Goal: Navigation & Orientation: Find specific page/section

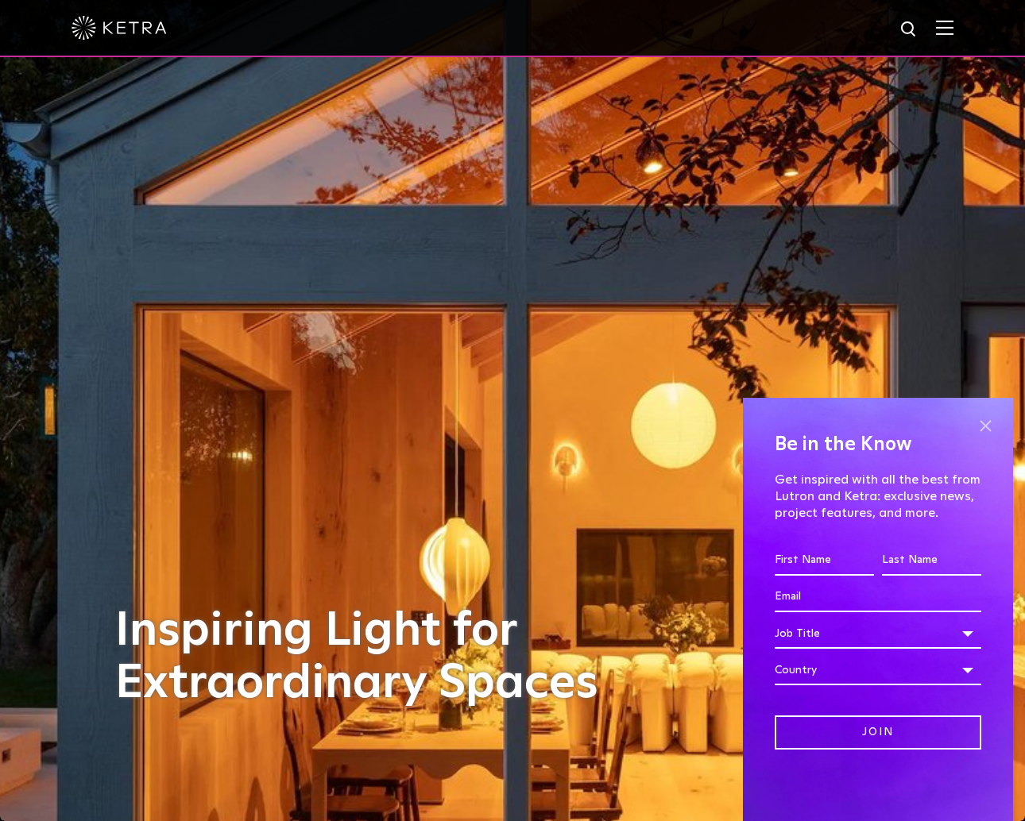
click at [988, 424] on span at bounding box center [985, 426] width 24 height 24
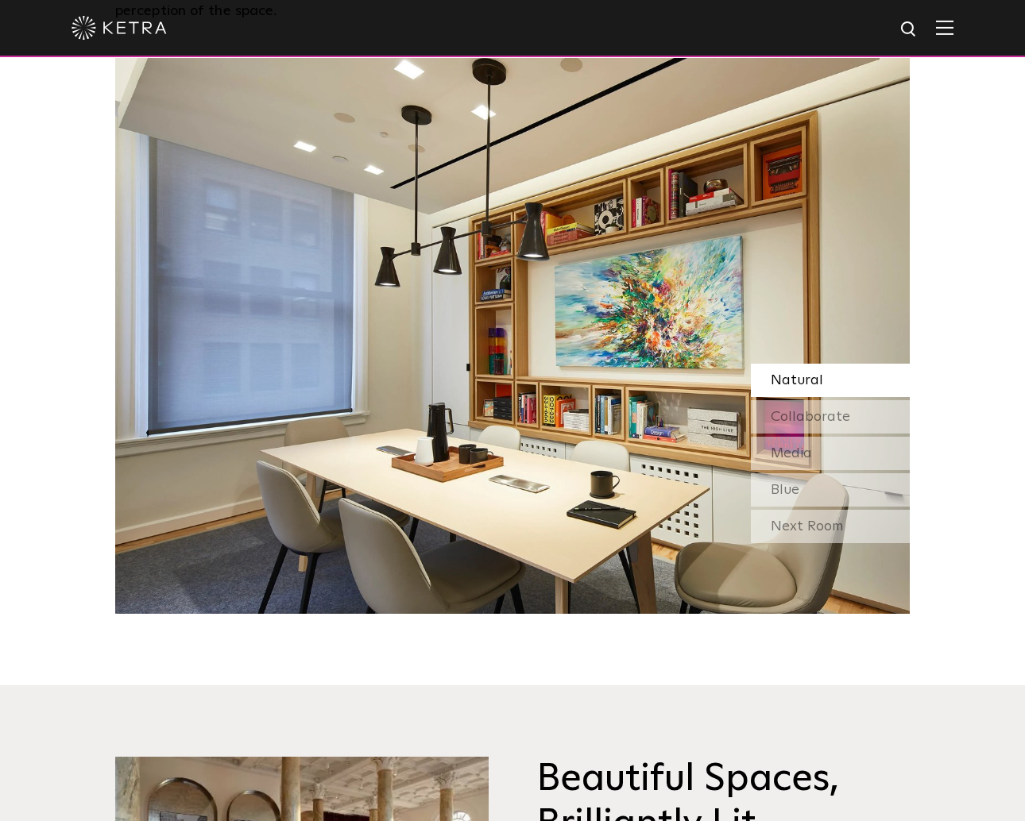
scroll to position [1606, 0]
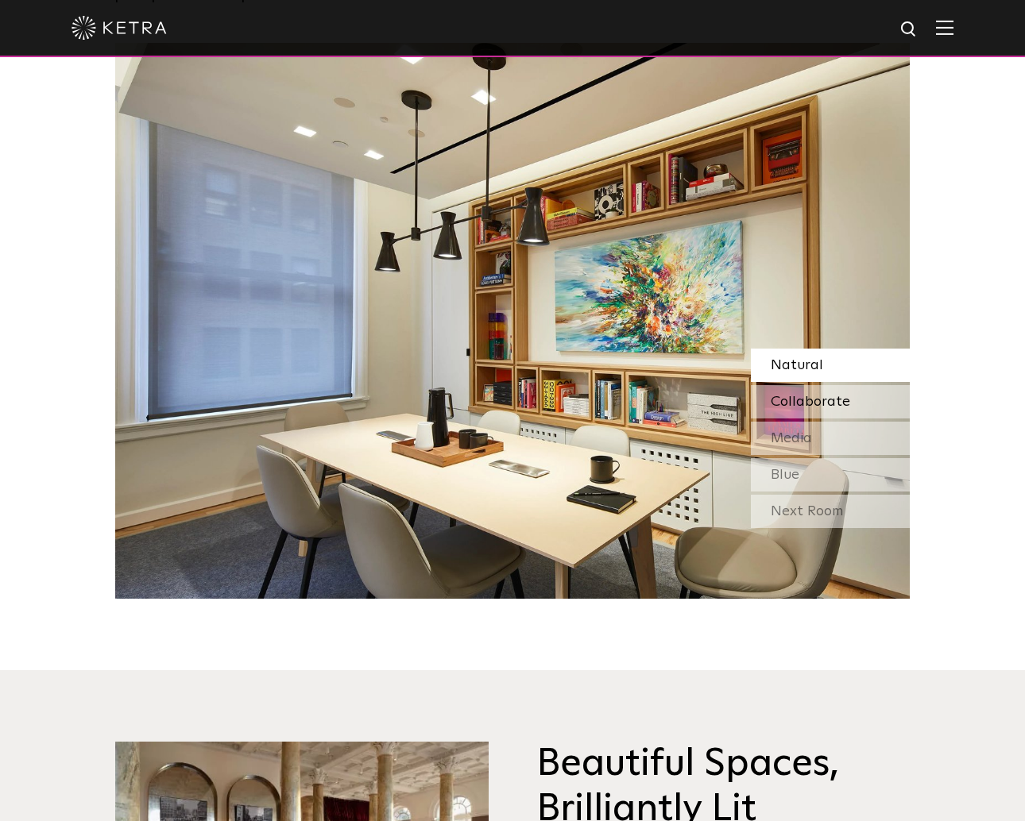
click at [811, 395] on span "Collaborate" at bounding box center [810, 402] width 79 height 14
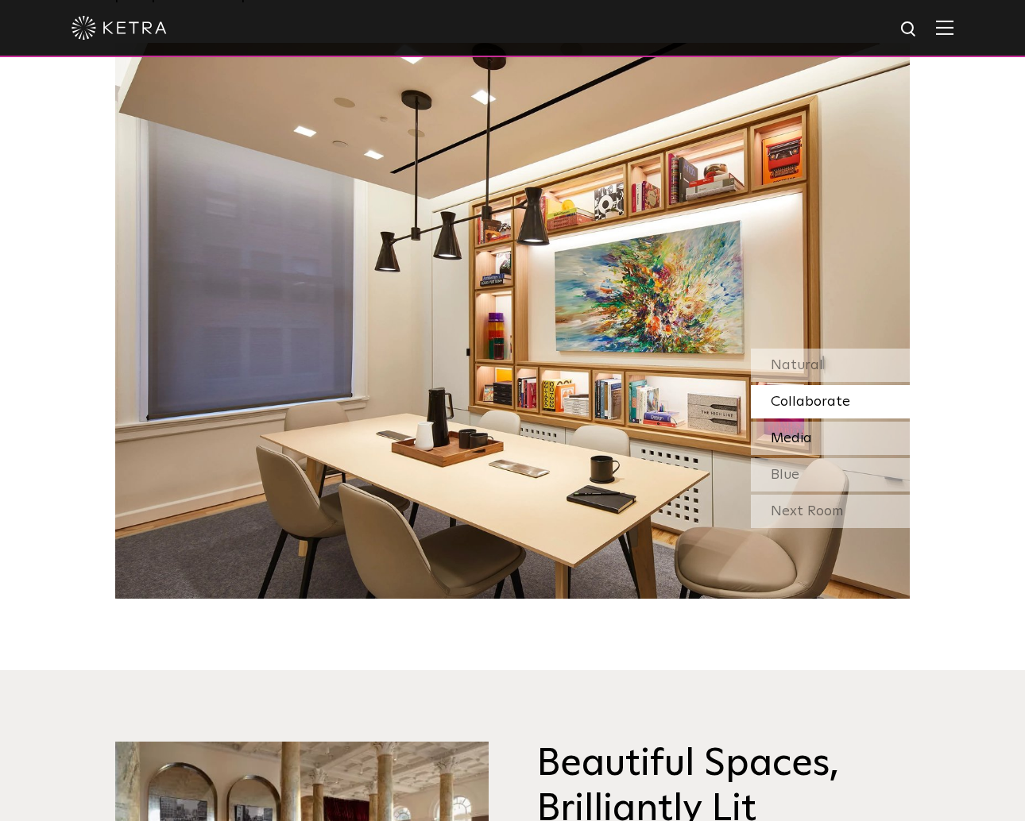
click at [797, 422] on div "Media" at bounding box center [830, 438] width 159 height 33
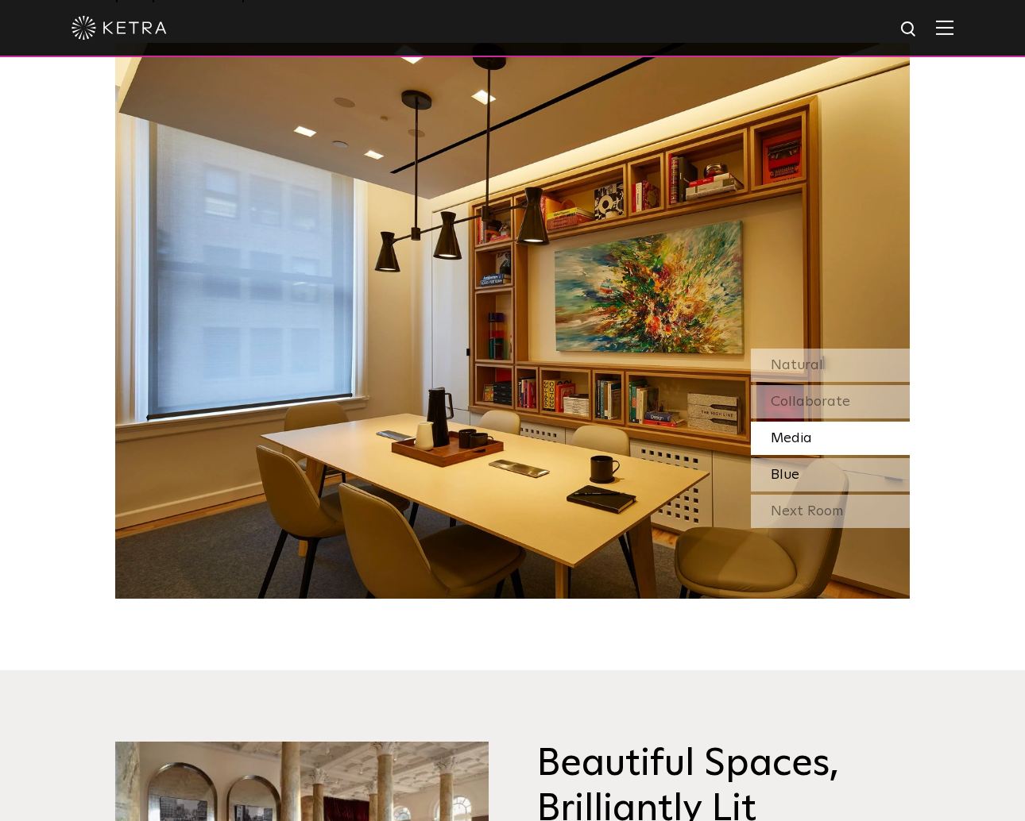
click at [787, 468] on span "Blue" at bounding box center [785, 475] width 29 height 14
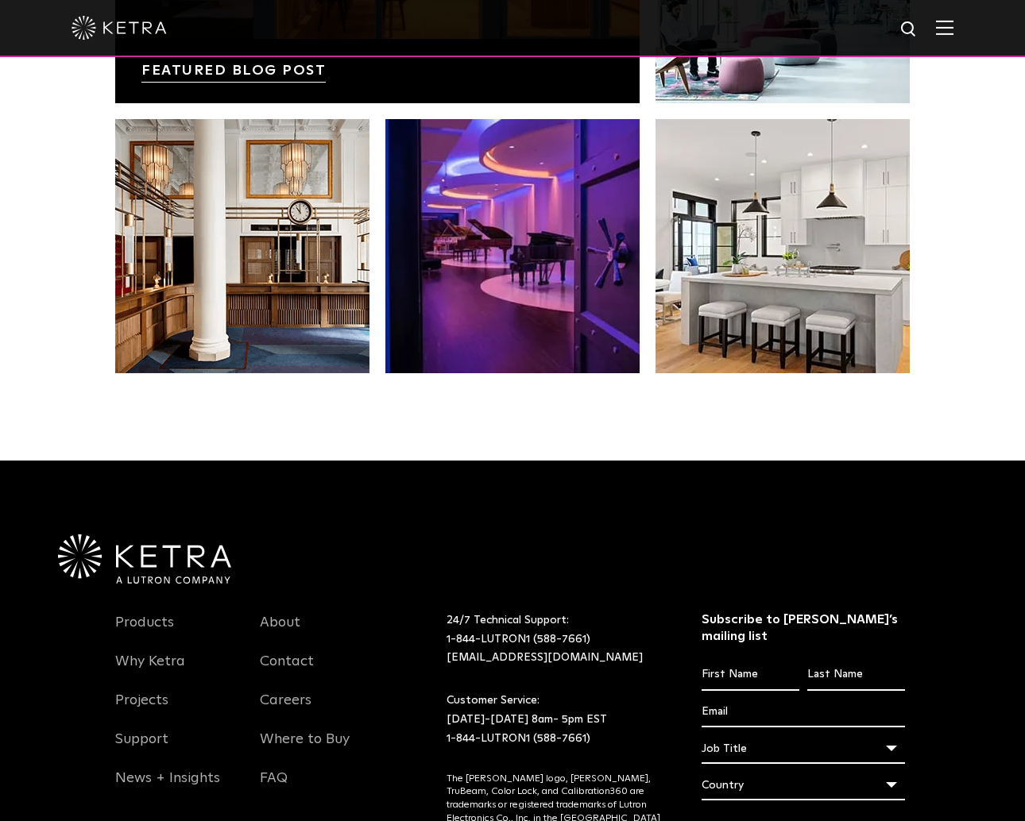
scroll to position [3225, 0]
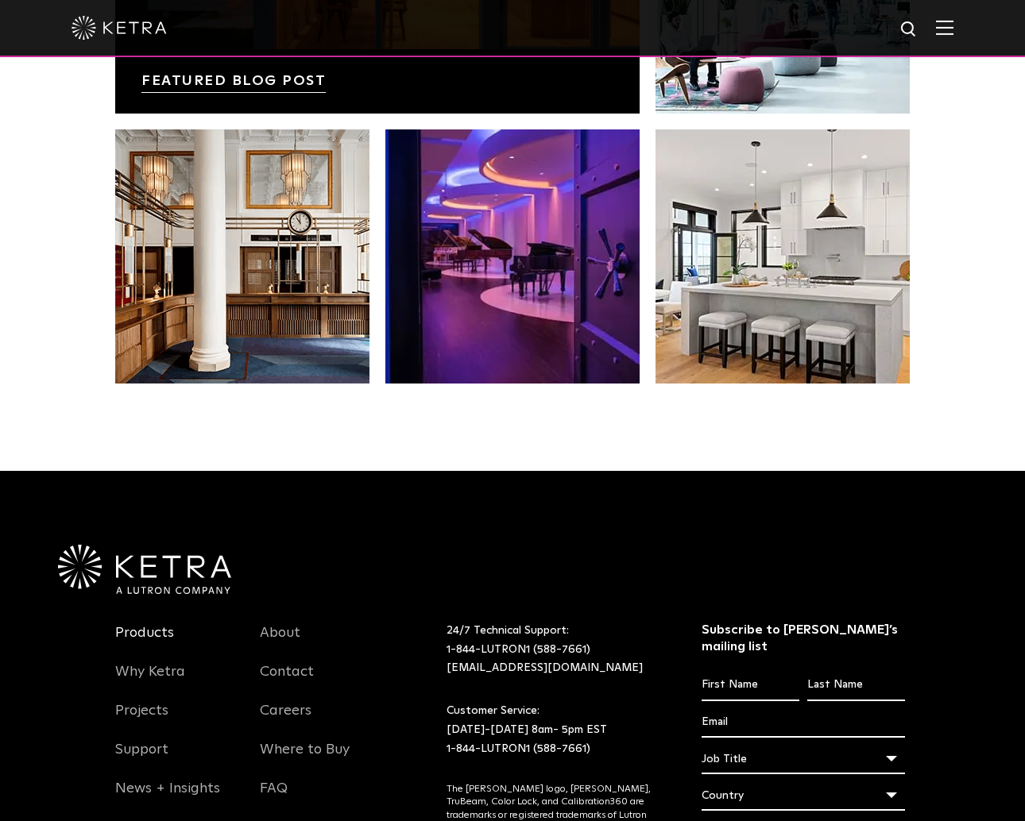
click at [151, 624] on link "Products" at bounding box center [144, 642] width 59 height 37
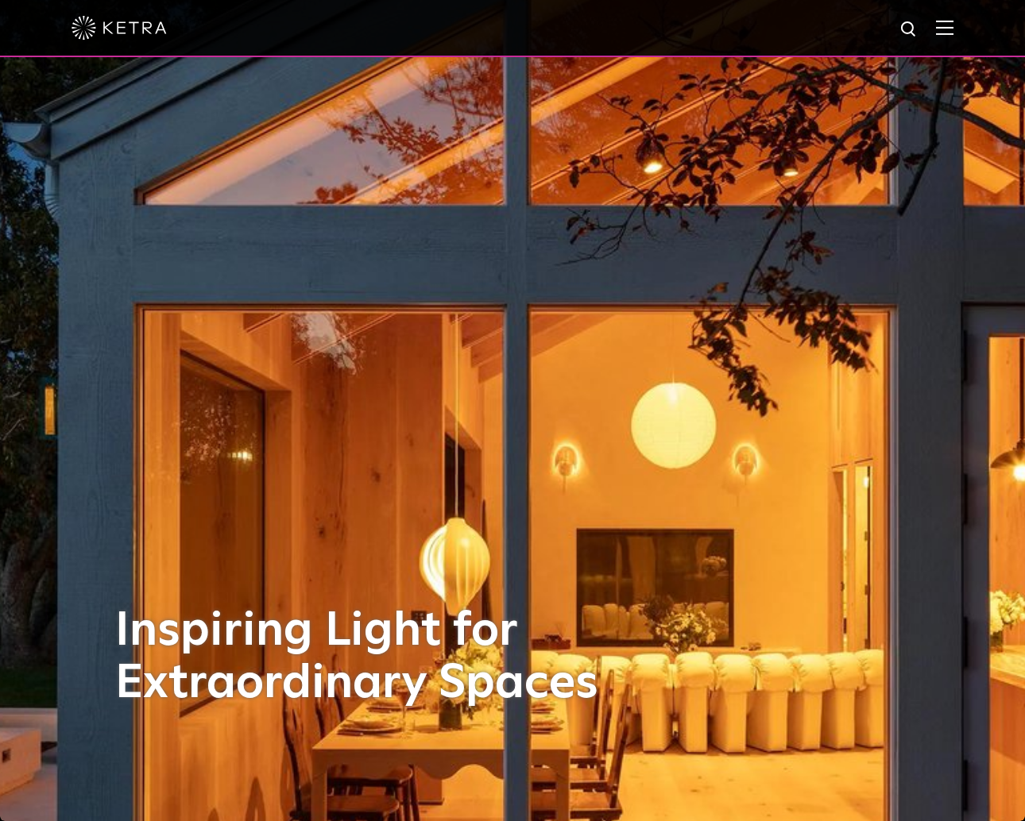
click at [957, 19] on div at bounding box center [512, 28] width 1025 height 57
click at [942, 24] on img at bounding box center [944, 27] width 17 height 15
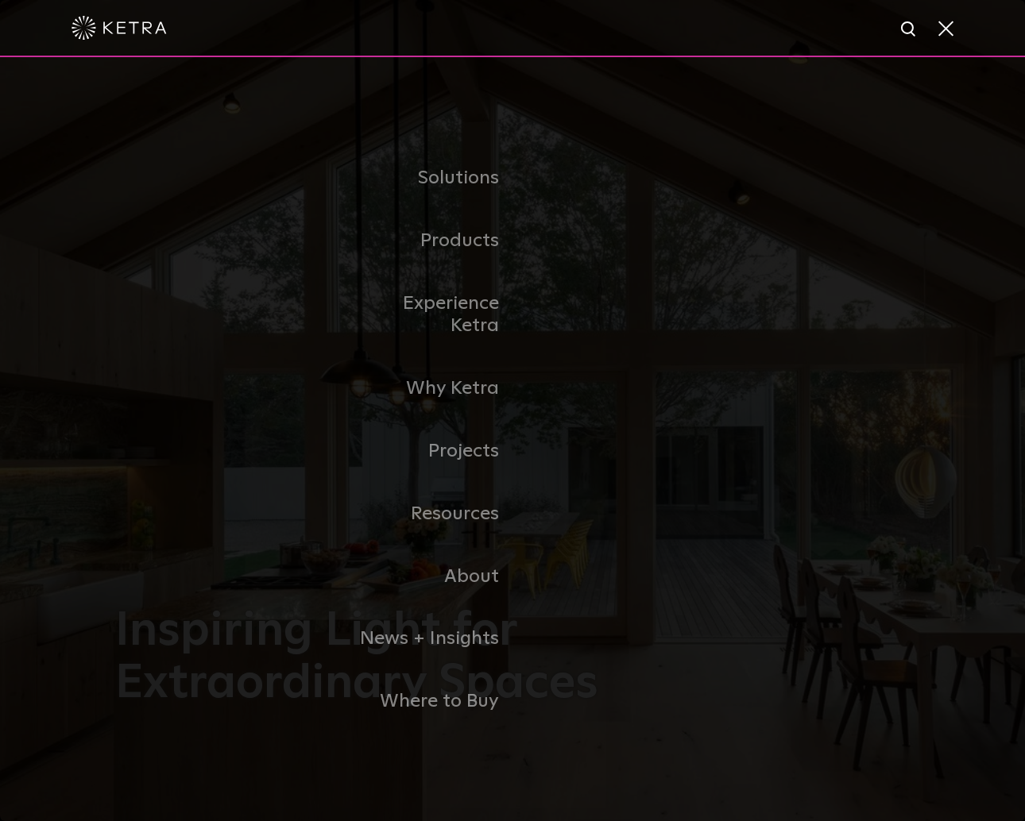
click at [953, 24] on span at bounding box center [944, 28] width 17 height 16
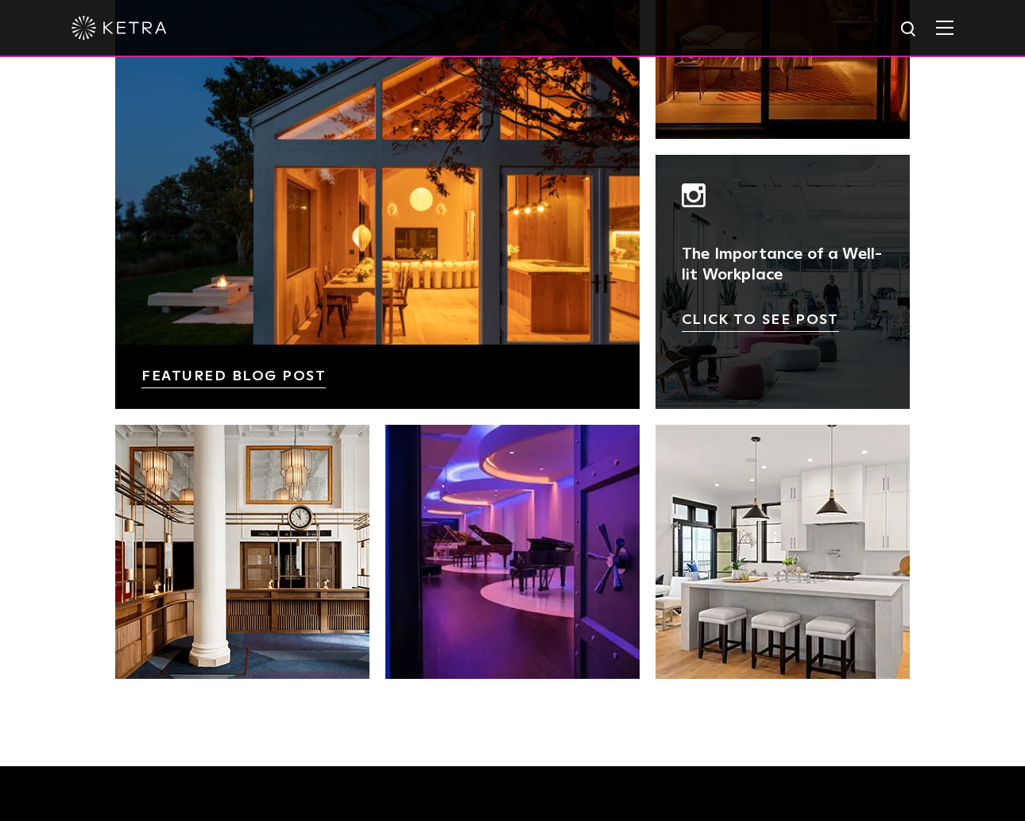
scroll to position [2933, 0]
